Goal: Complete application form

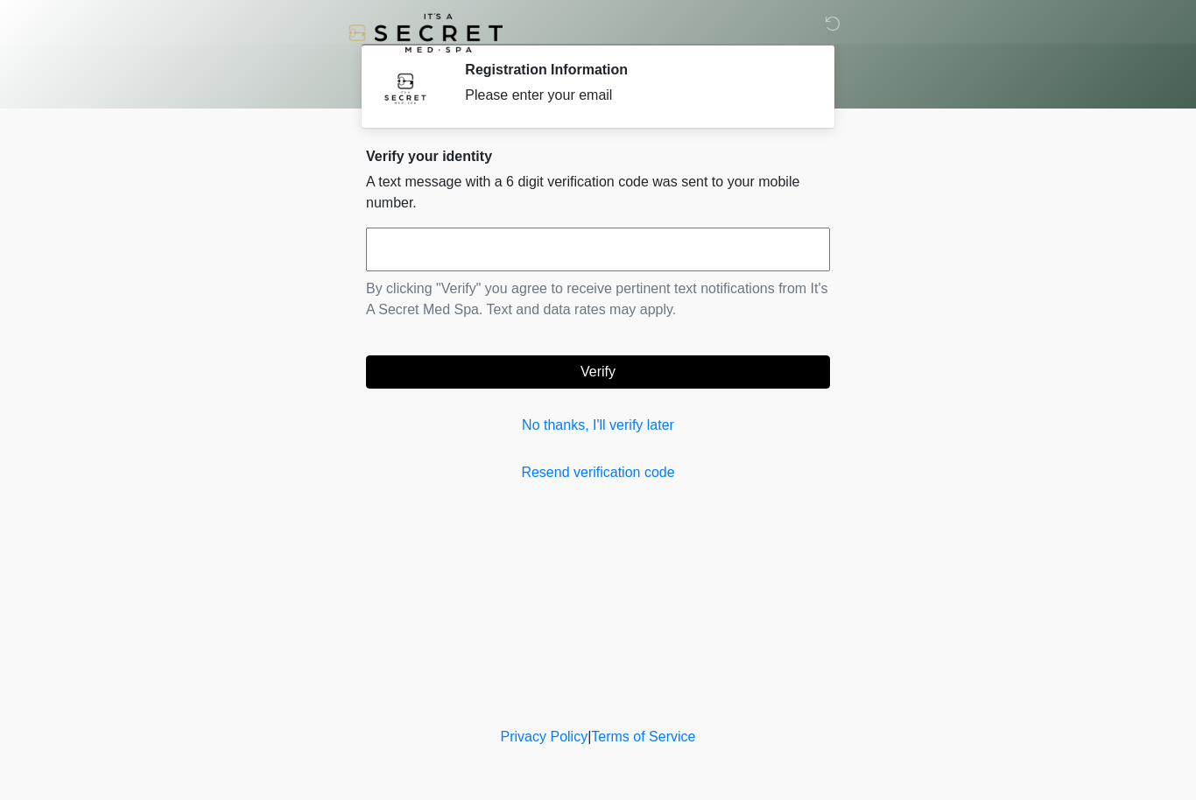
scroll to position [1, 0]
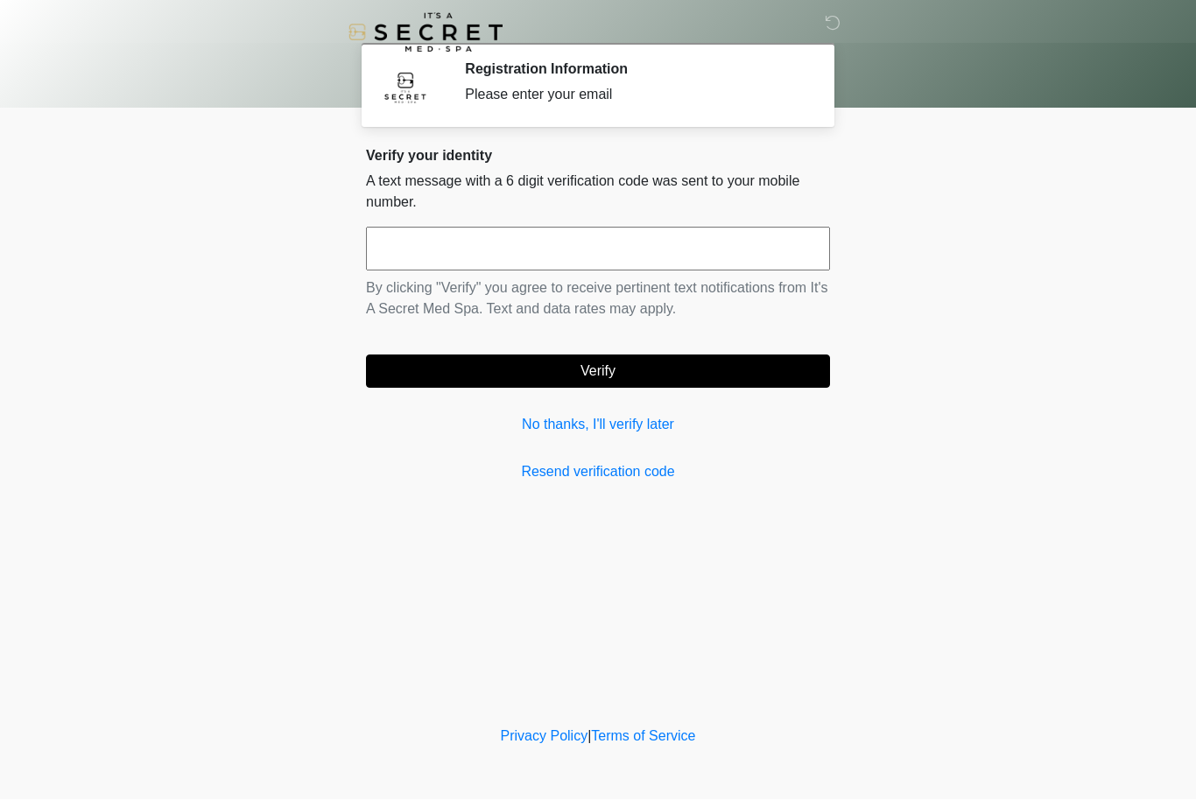
click at [630, 430] on link "No thanks, I'll verify later" at bounding box center [598, 425] width 464 height 21
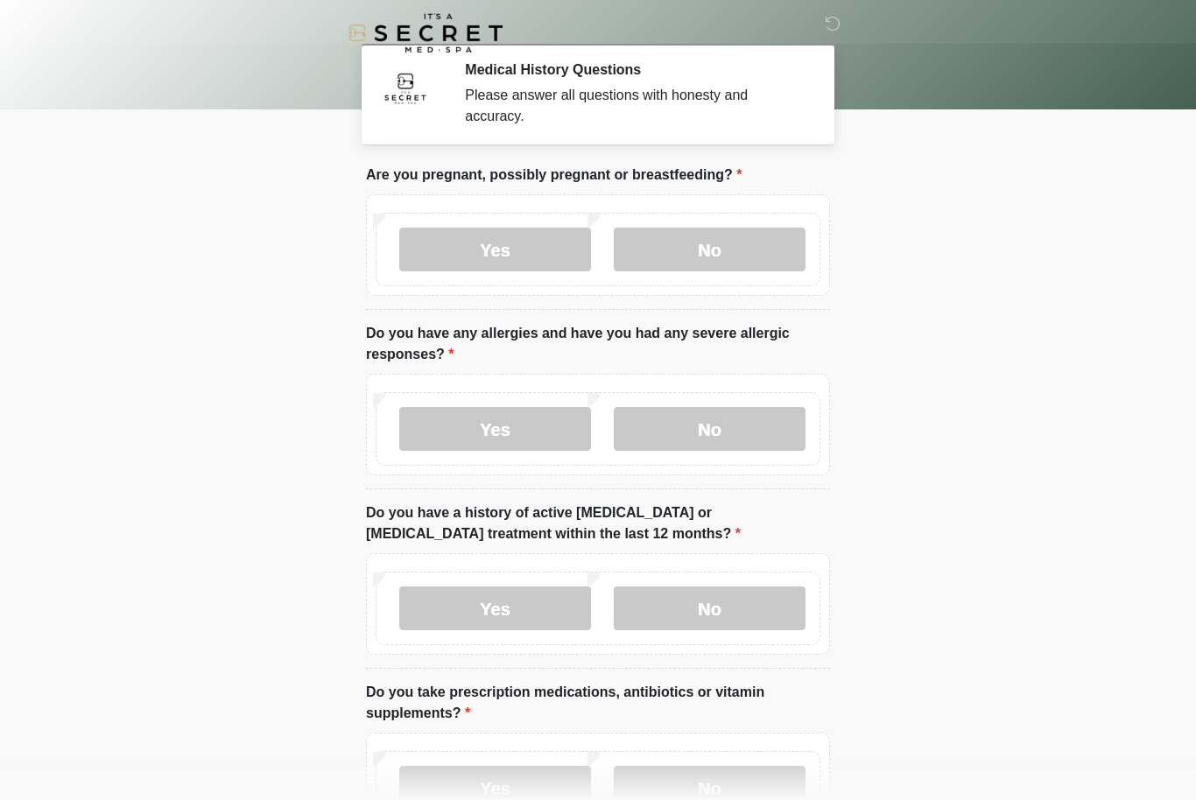
click at [758, 256] on label "No" at bounding box center [710, 250] width 192 height 44
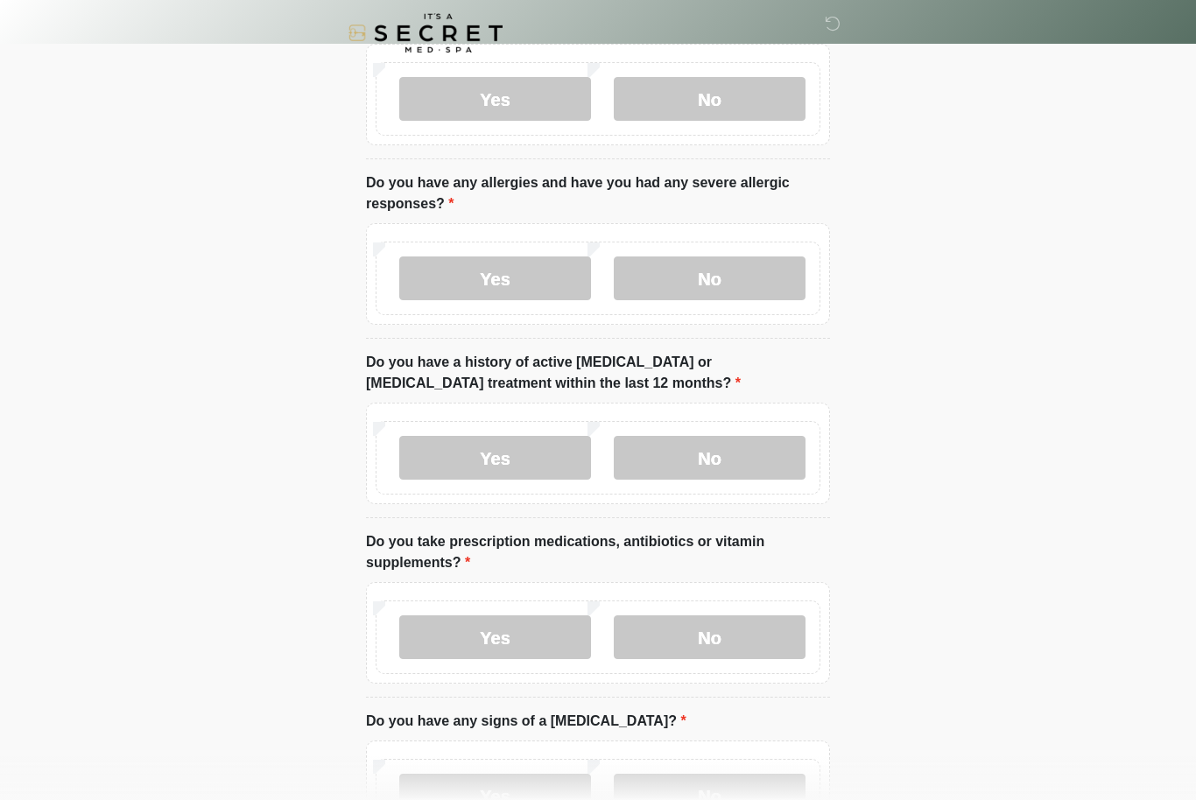
scroll to position [153, 0]
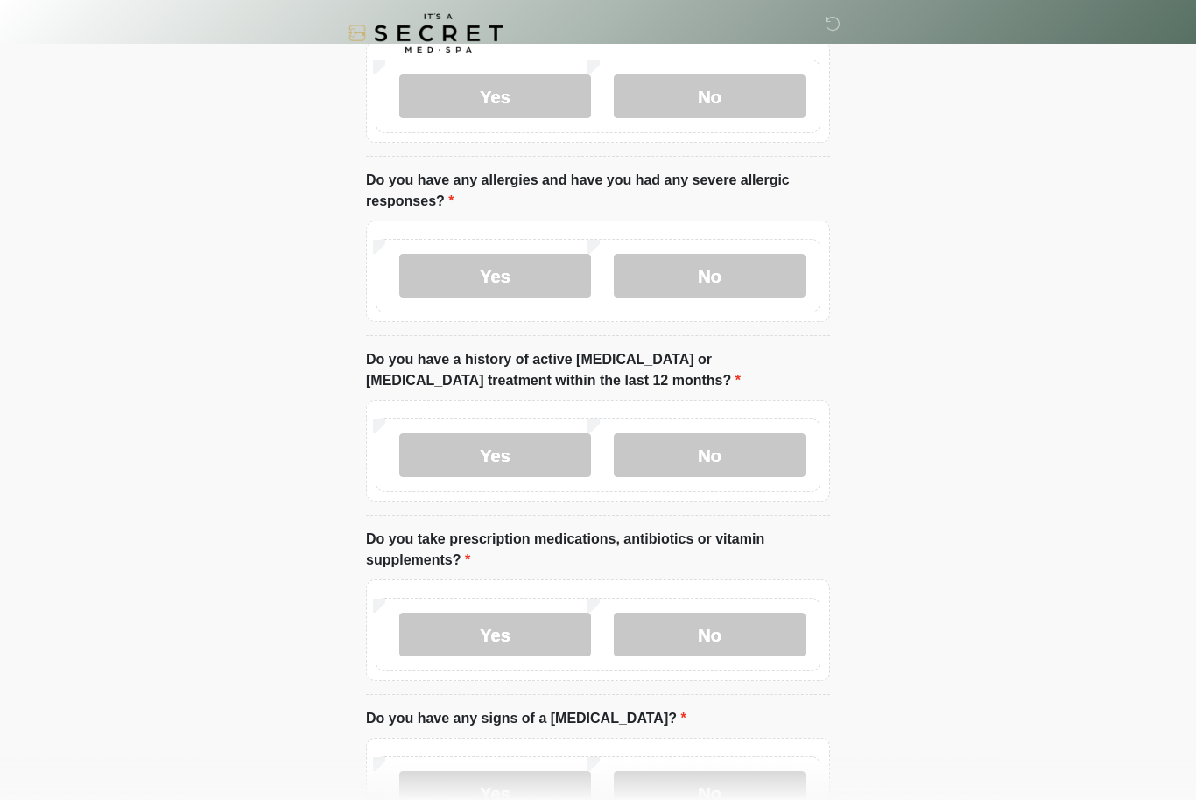
click at [754, 270] on label "No" at bounding box center [710, 276] width 192 height 44
click at [762, 460] on label "No" at bounding box center [710, 455] width 192 height 44
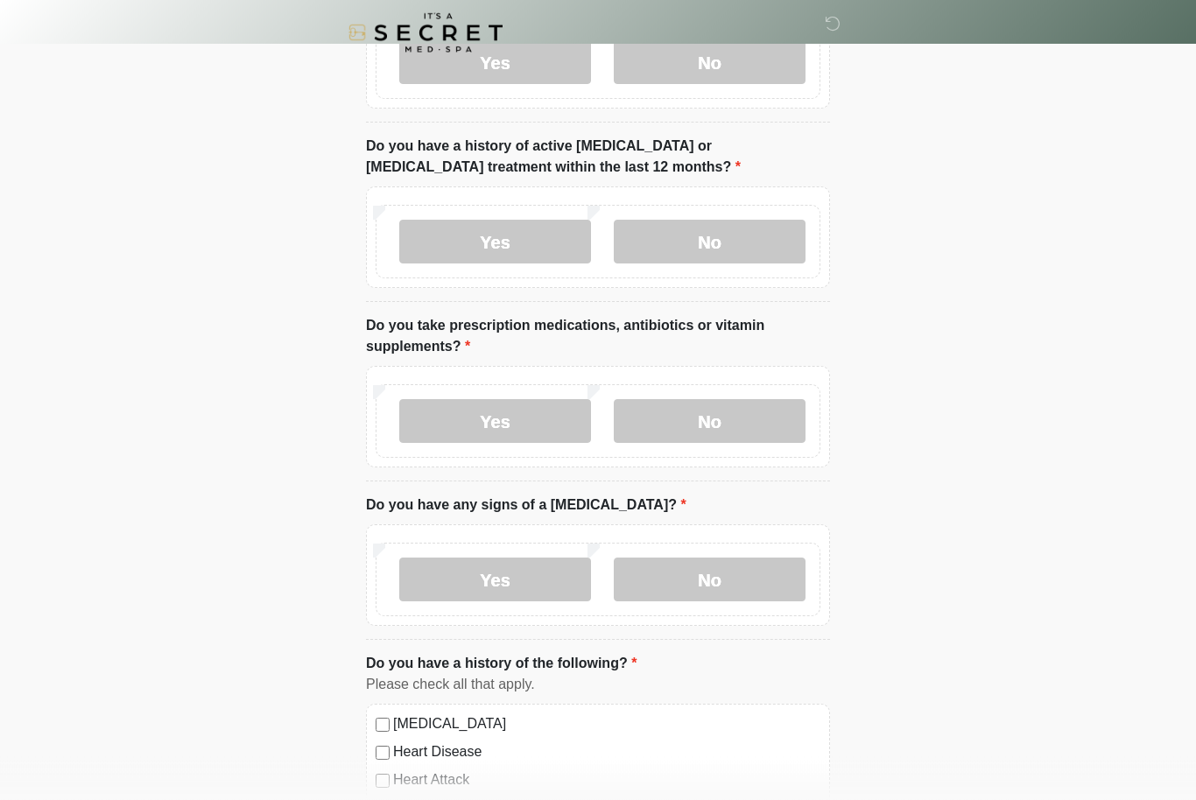
scroll to position [397, 0]
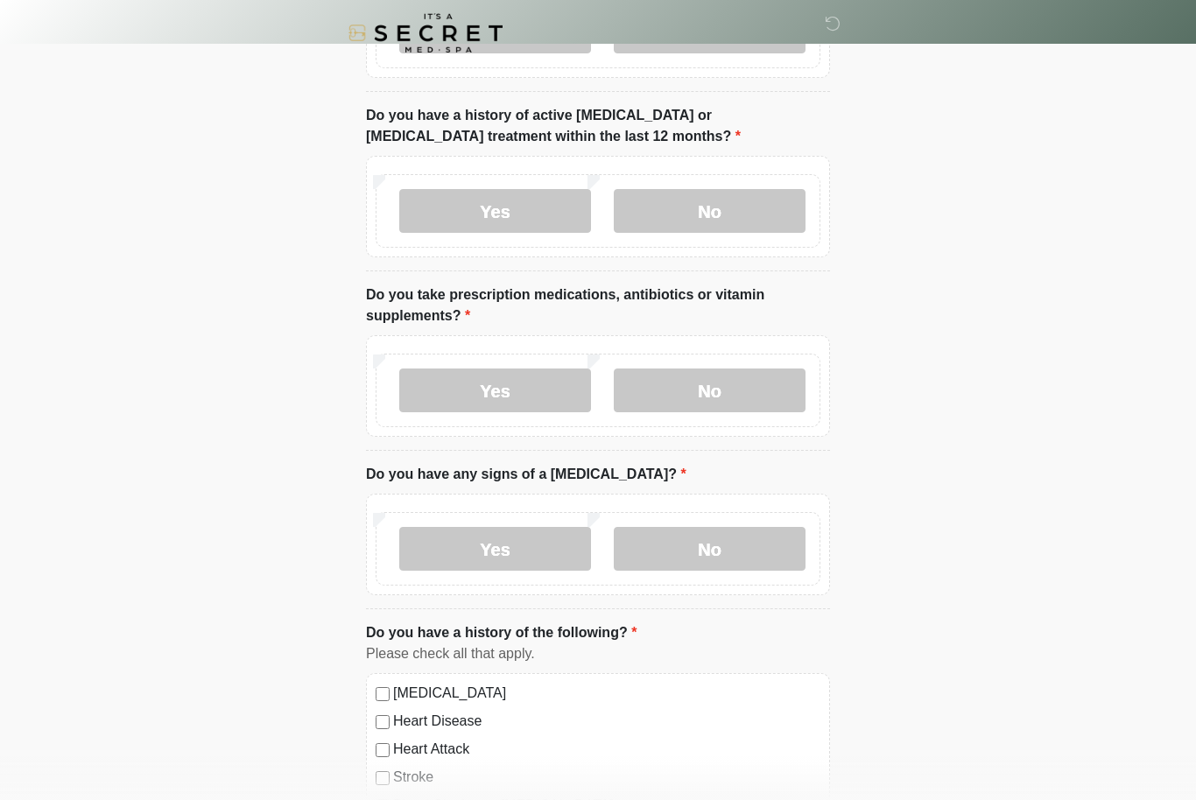
click at [739, 391] on label "No" at bounding box center [710, 390] width 192 height 44
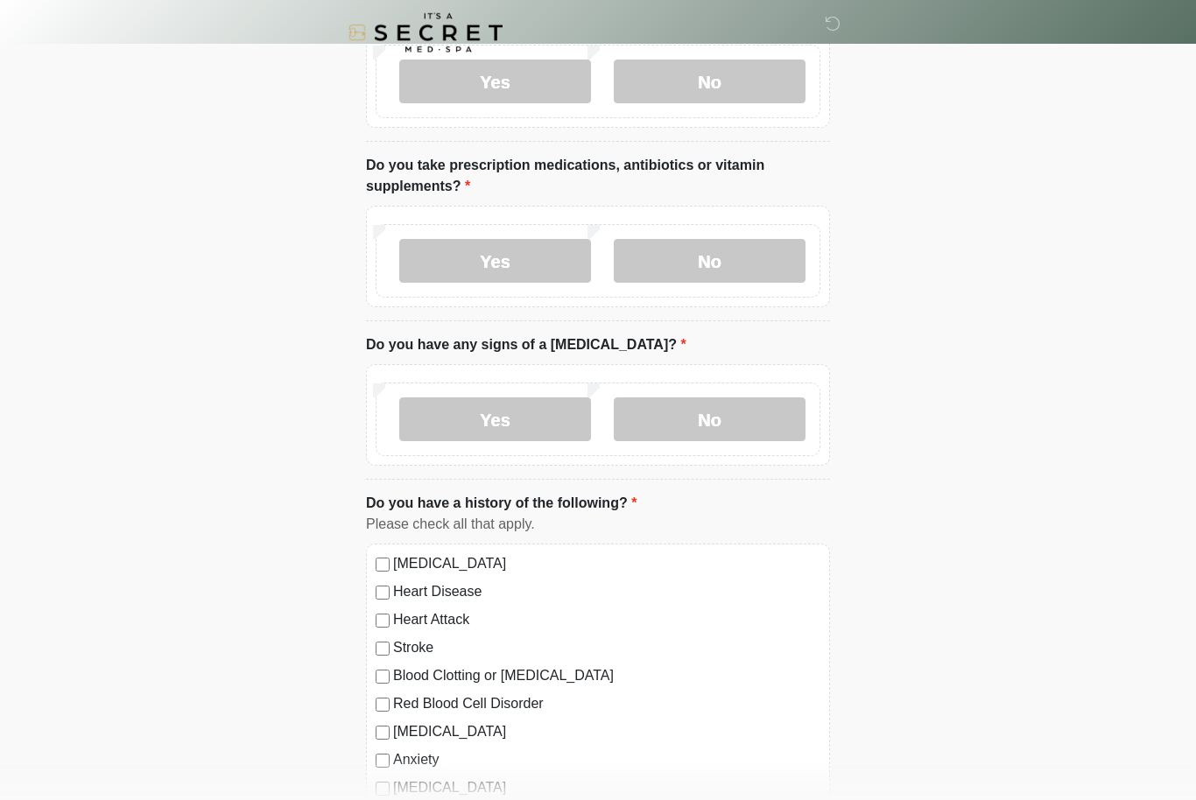
scroll to position [526, 0]
click at [559, 253] on label "Yes" at bounding box center [495, 262] width 192 height 44
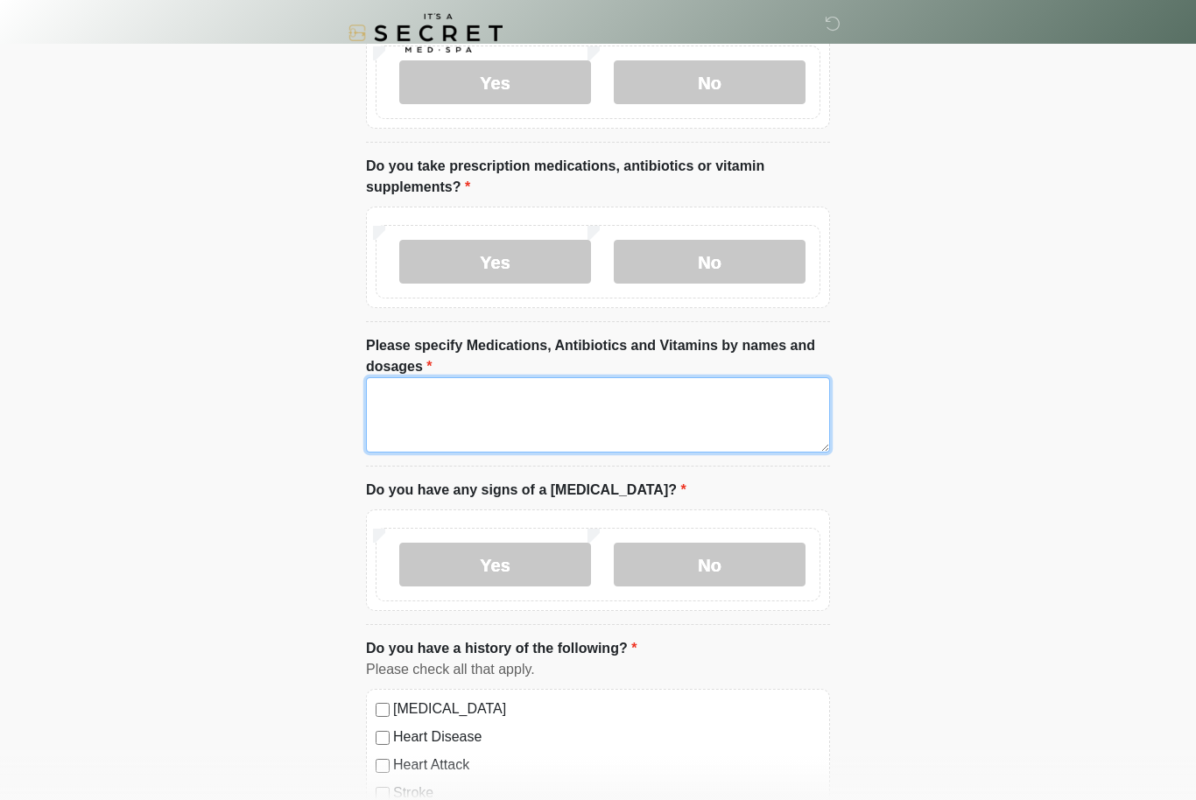
click at [541, 408] on textarea "Please specify Medications, Antibiotics and Vitamins by names and dosages" at bounding box center [598, 414] width 464 height 75
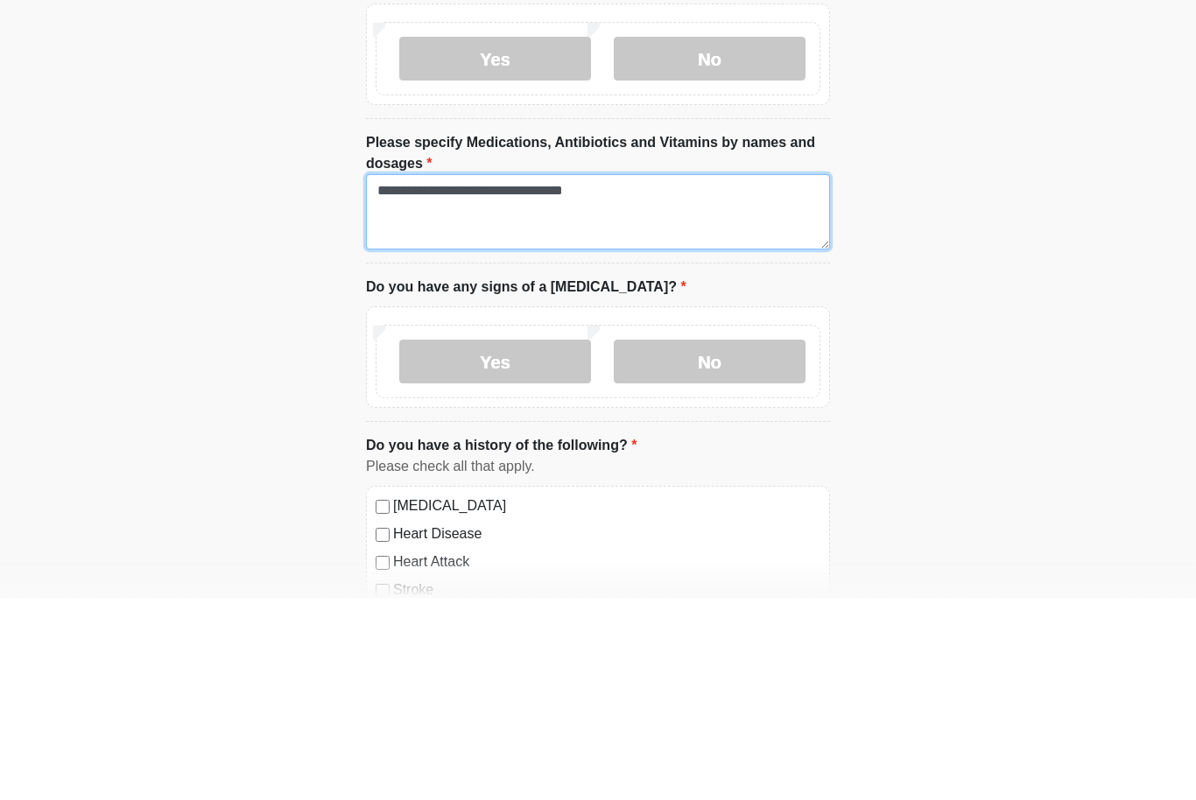
click at [531, 377] on textarea "**********" at bounding box center [598, 414] width 464 height 75
click at [523, 377] on textarea "**********" at bounding box center [598, 414] width 464 height 75
type textarea "**********"
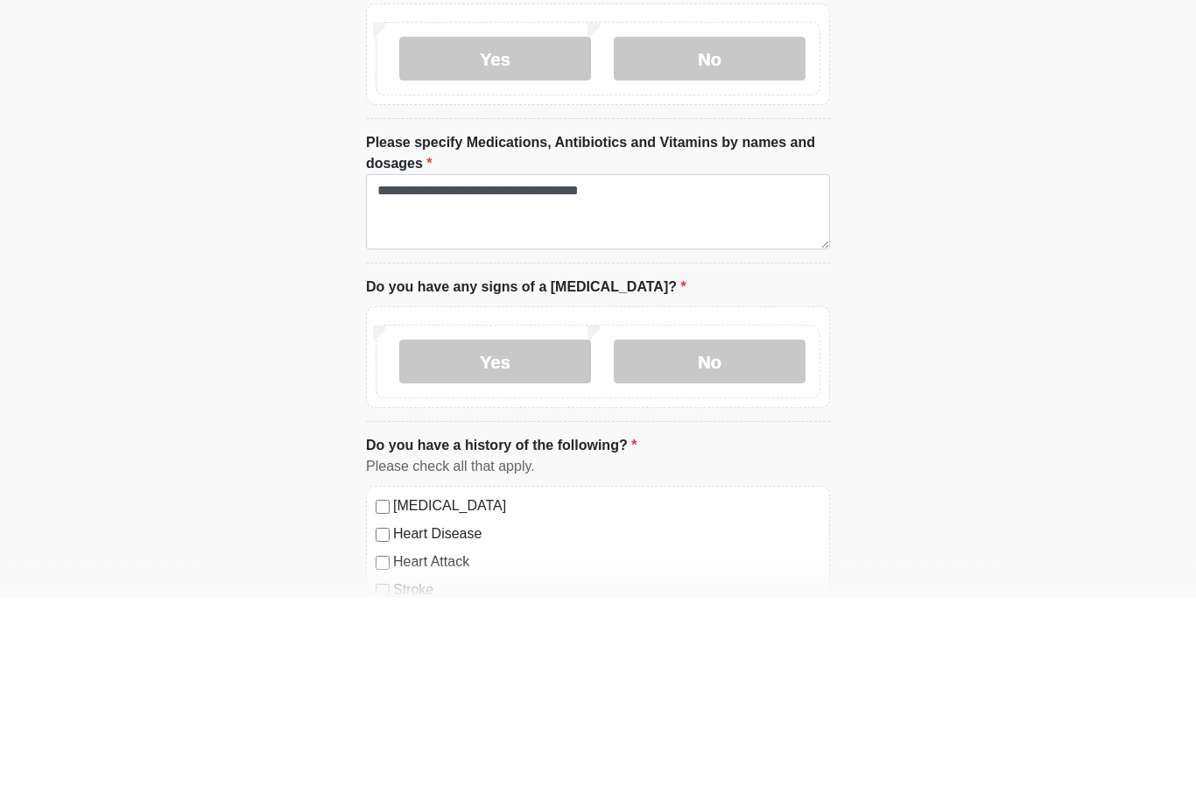
click at [726, 543] on label "No" at bounding box center [710, 565] width 192 height 44
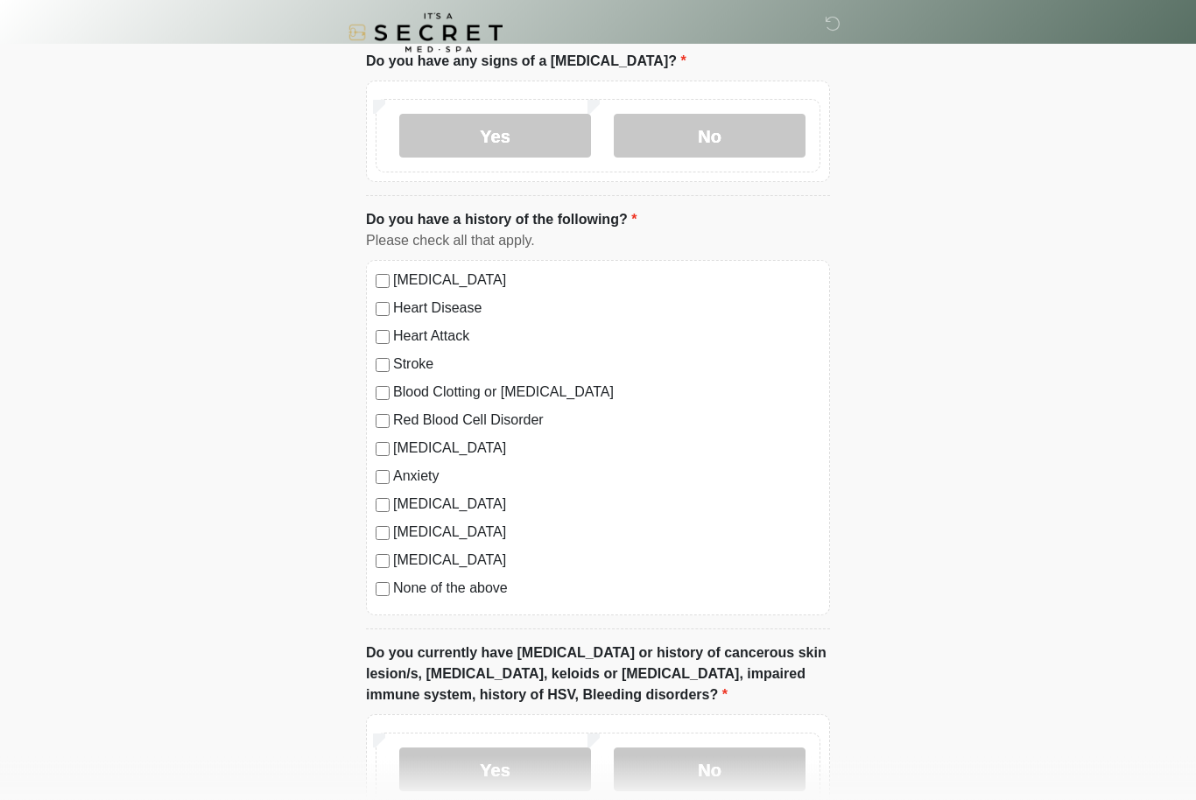
scroll to position [955, 0]
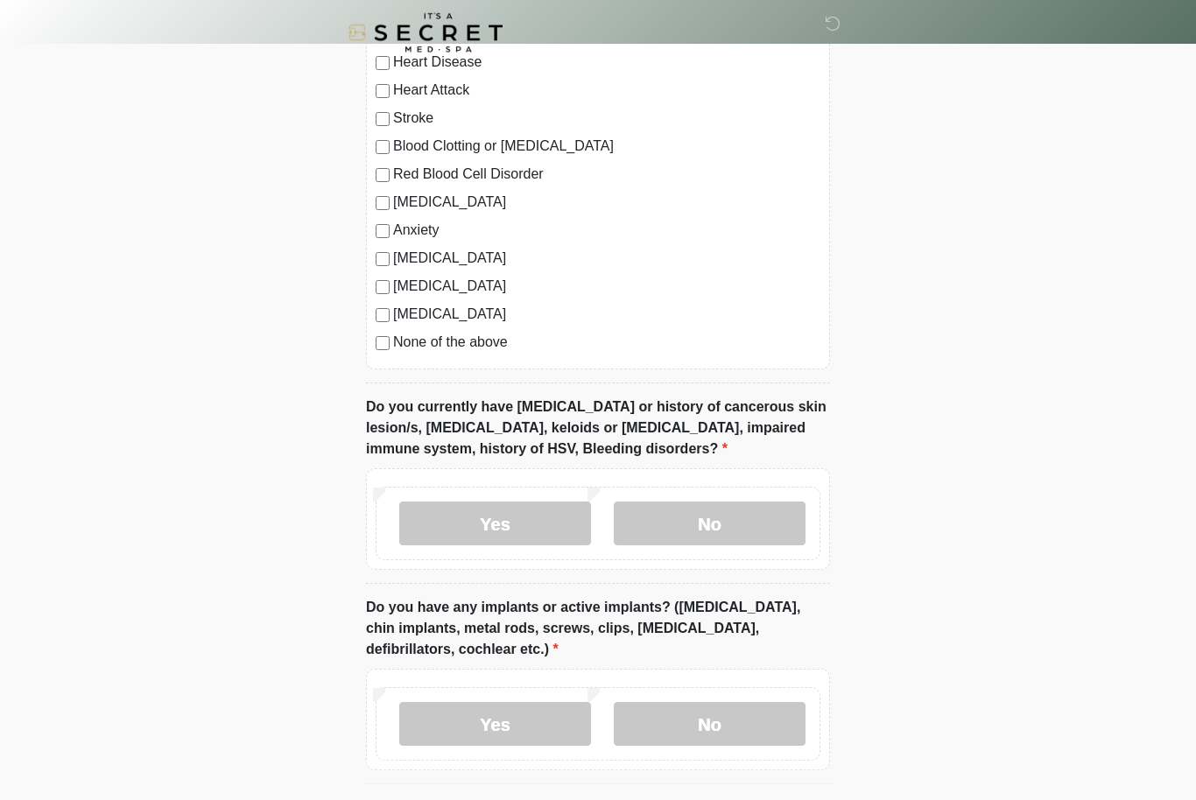
click at [745, 516] on label "No" at bounding box center [710, 524] width 192 height 44
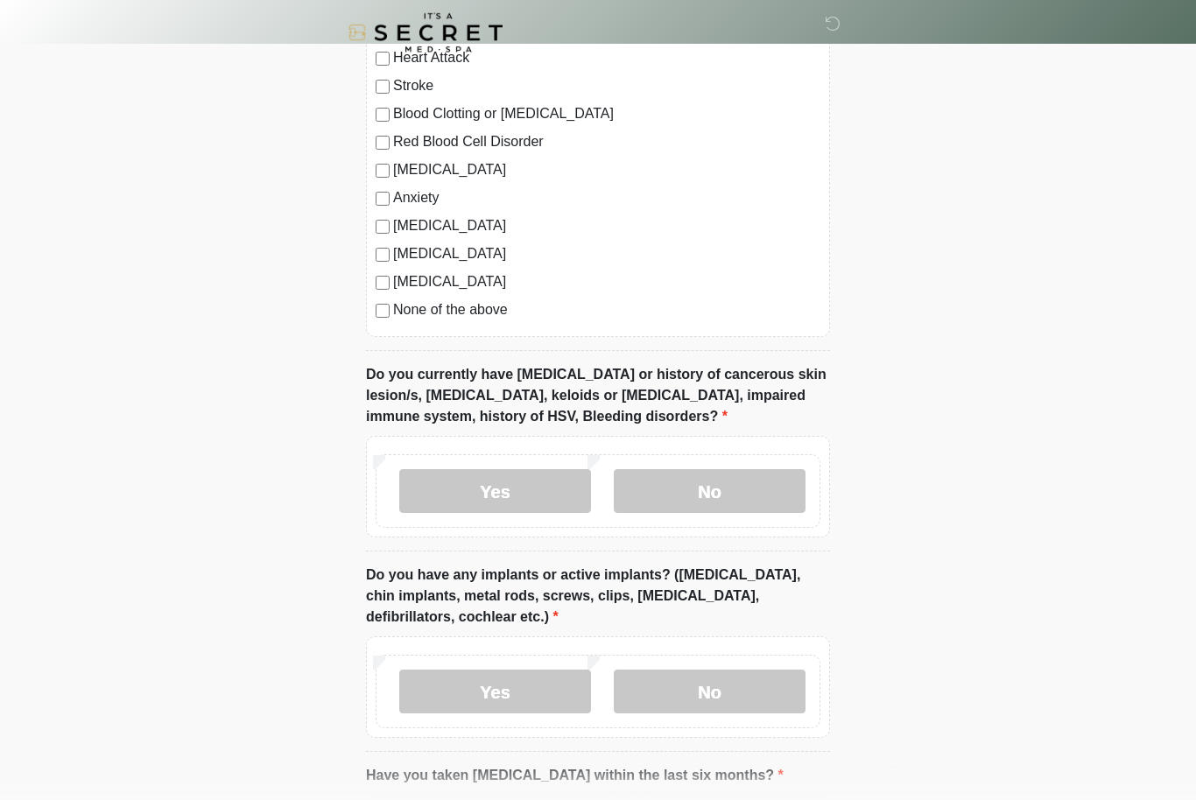
scroll to position [1423, 0]
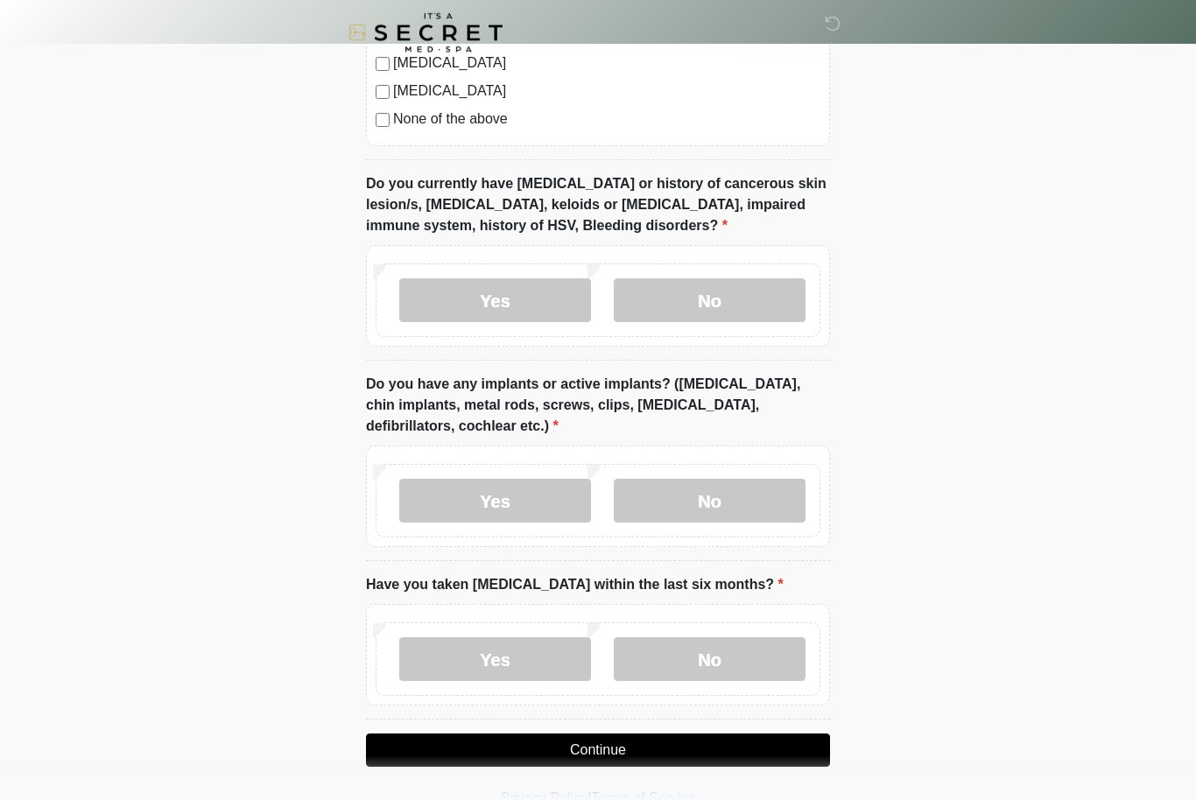
click at [719, 499] on label "No" at bounding box center [710, 502] width 192 height 44
click at [728, 649] on label "No" at bounding box center [710, 660] width 192 height 44
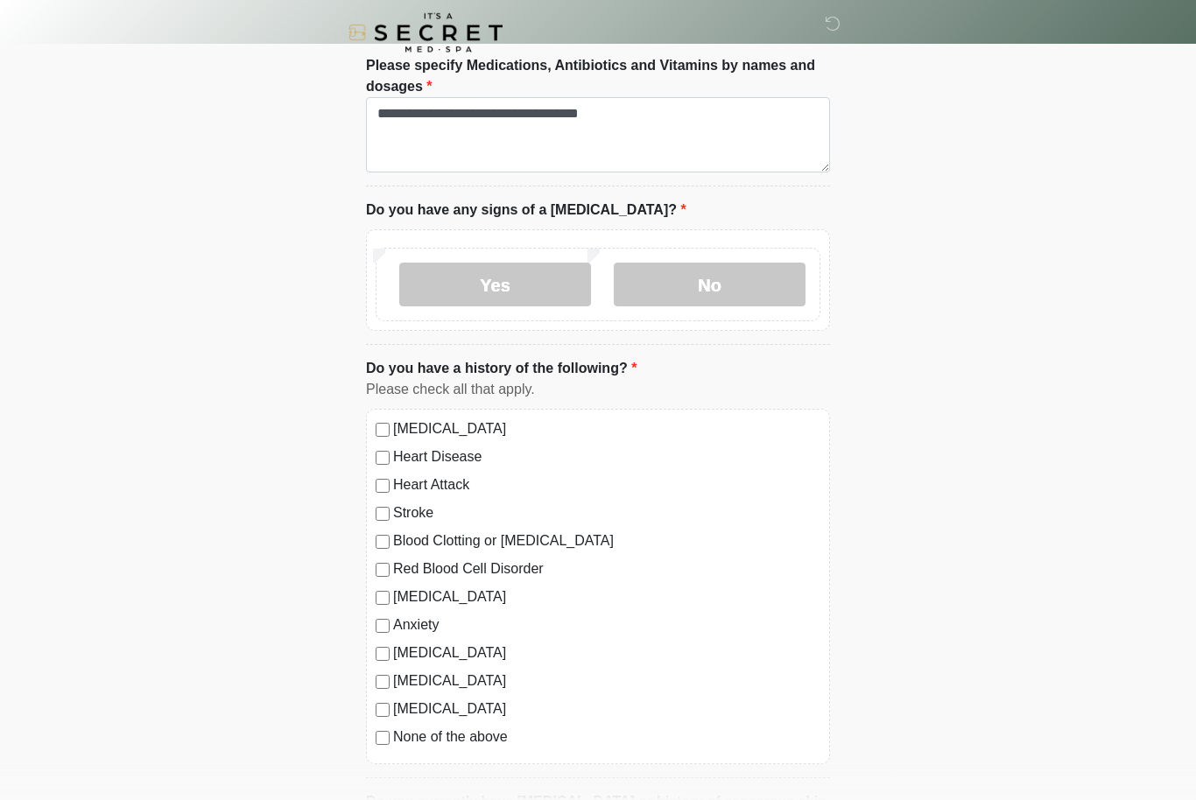
scroll to position [628, 0]
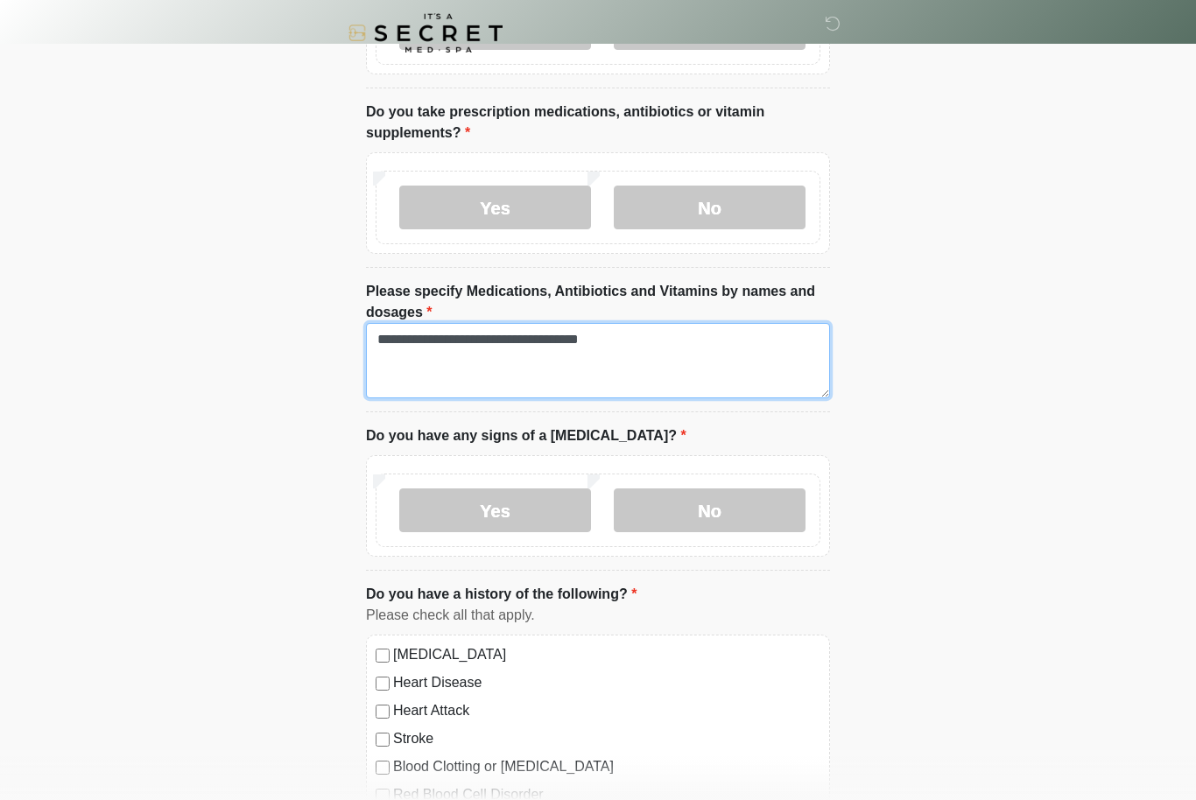
click at [551, 342] on textarea "**********" at bounding box center [598, 360] width 464 height 75
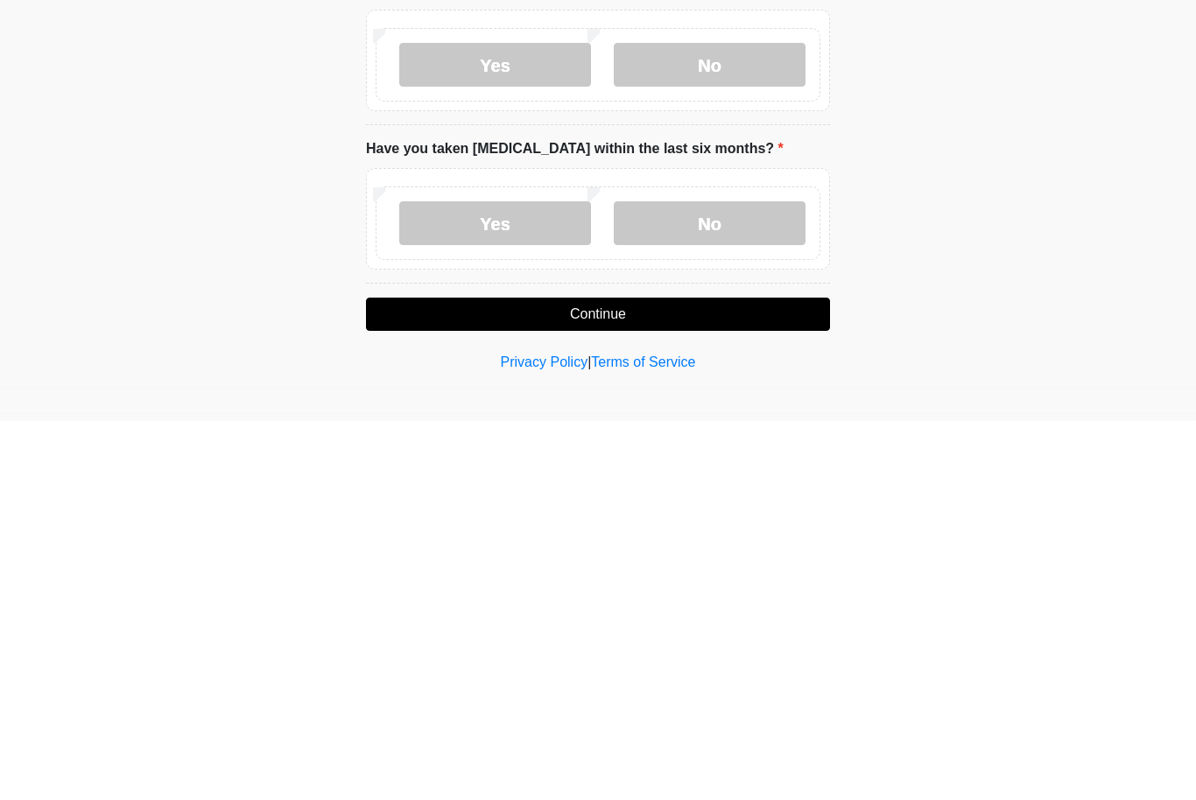
click at [716, 677] on button "Continue" at bounding box center [598, 693] width 464 height 33
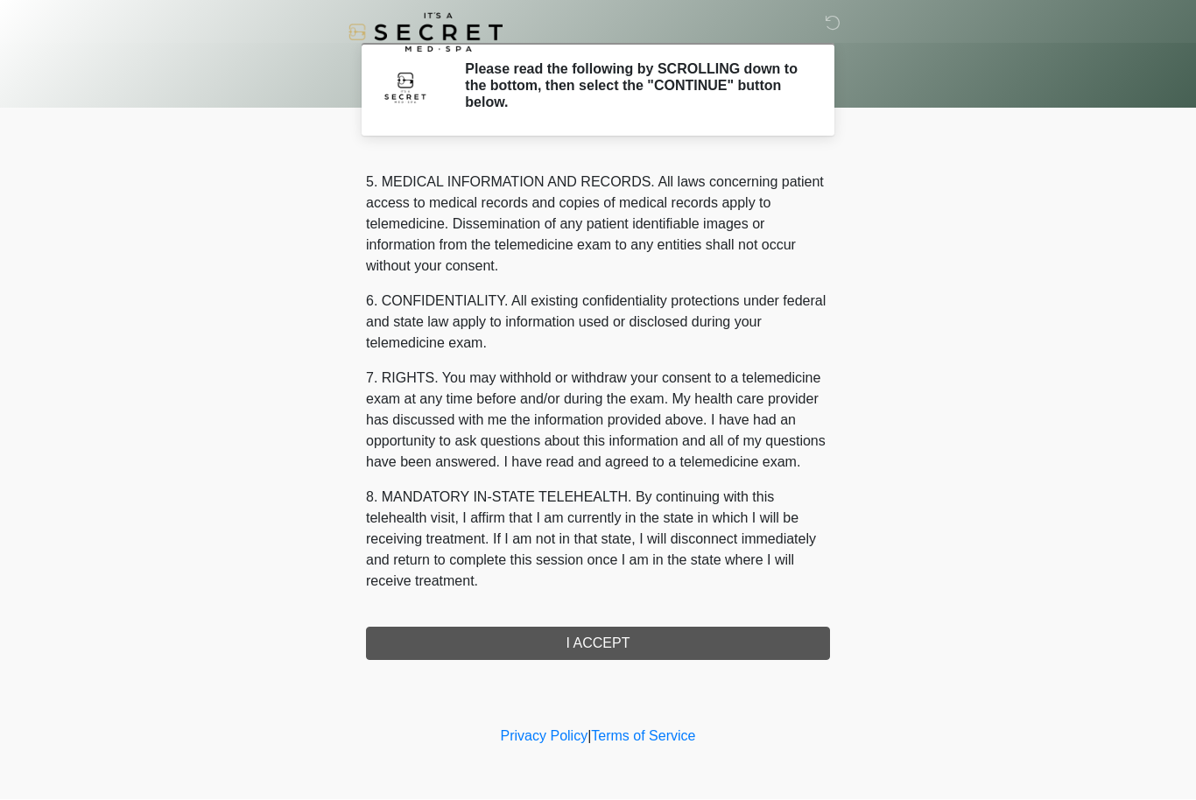
scroll to position [607, 0]
click at [664, 634] on button "I ACCEPT" at bounding box center [598, 644] width 464 height 33
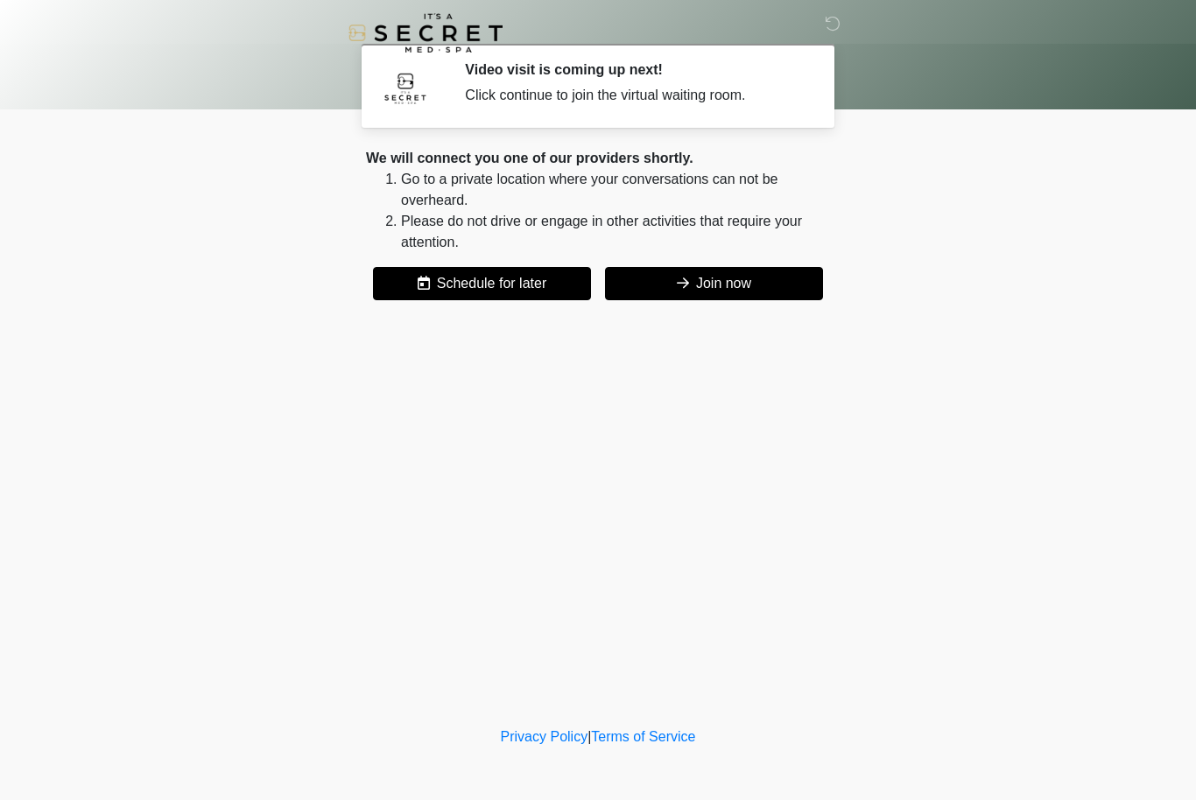
click at [734, 289] on button "Join now" at bounding box center [714, 283] width 218 height 33
